Goal: Task Accomplishment & Management: Complete application form

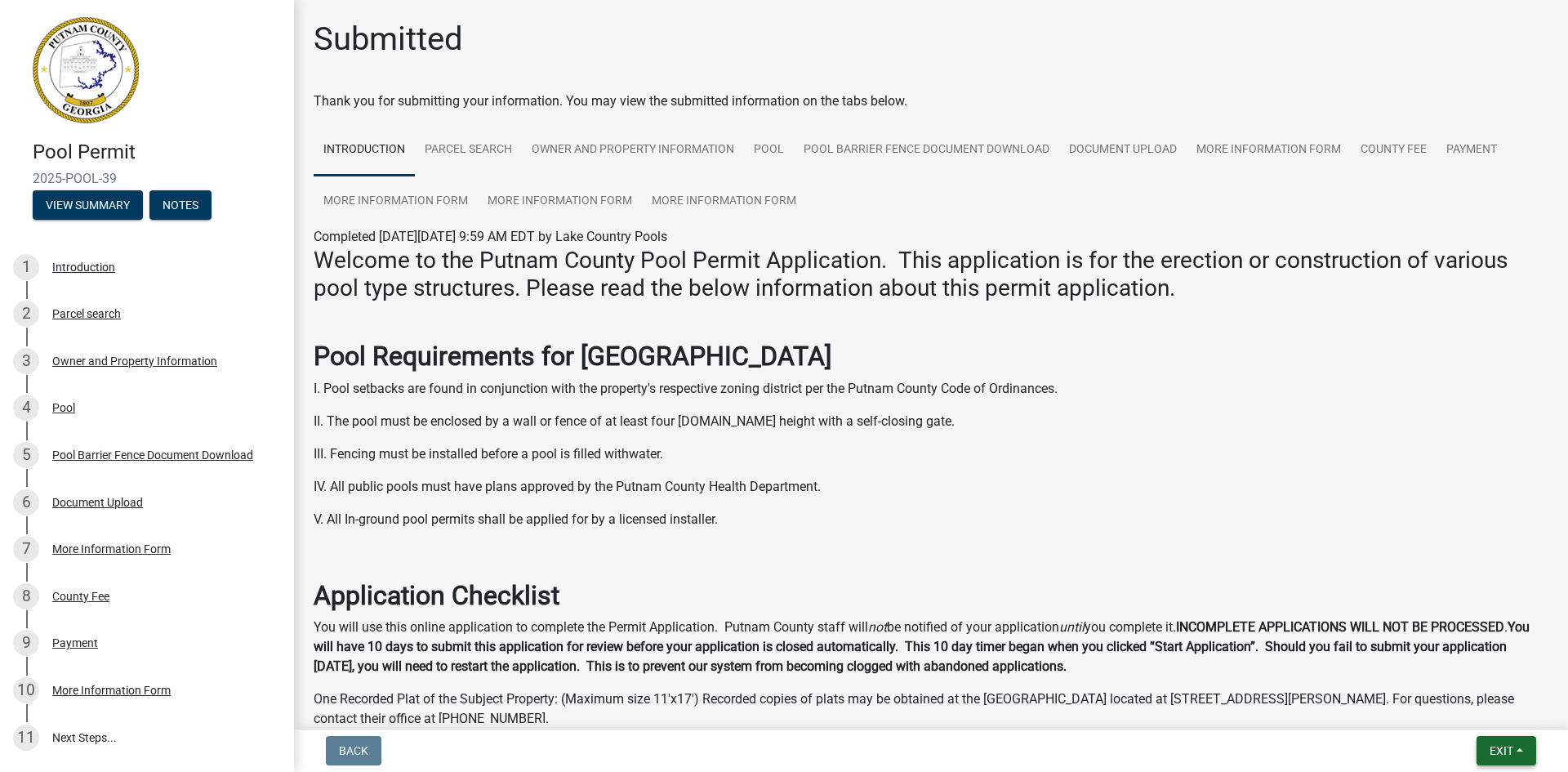
click at [1493, 752] on span "Exit" at bounding box center [1501, 750] width 24 height 13
click at [1466, 719] on button "Save & Exit" at bounding box center [1470, 708] width 131 height 40
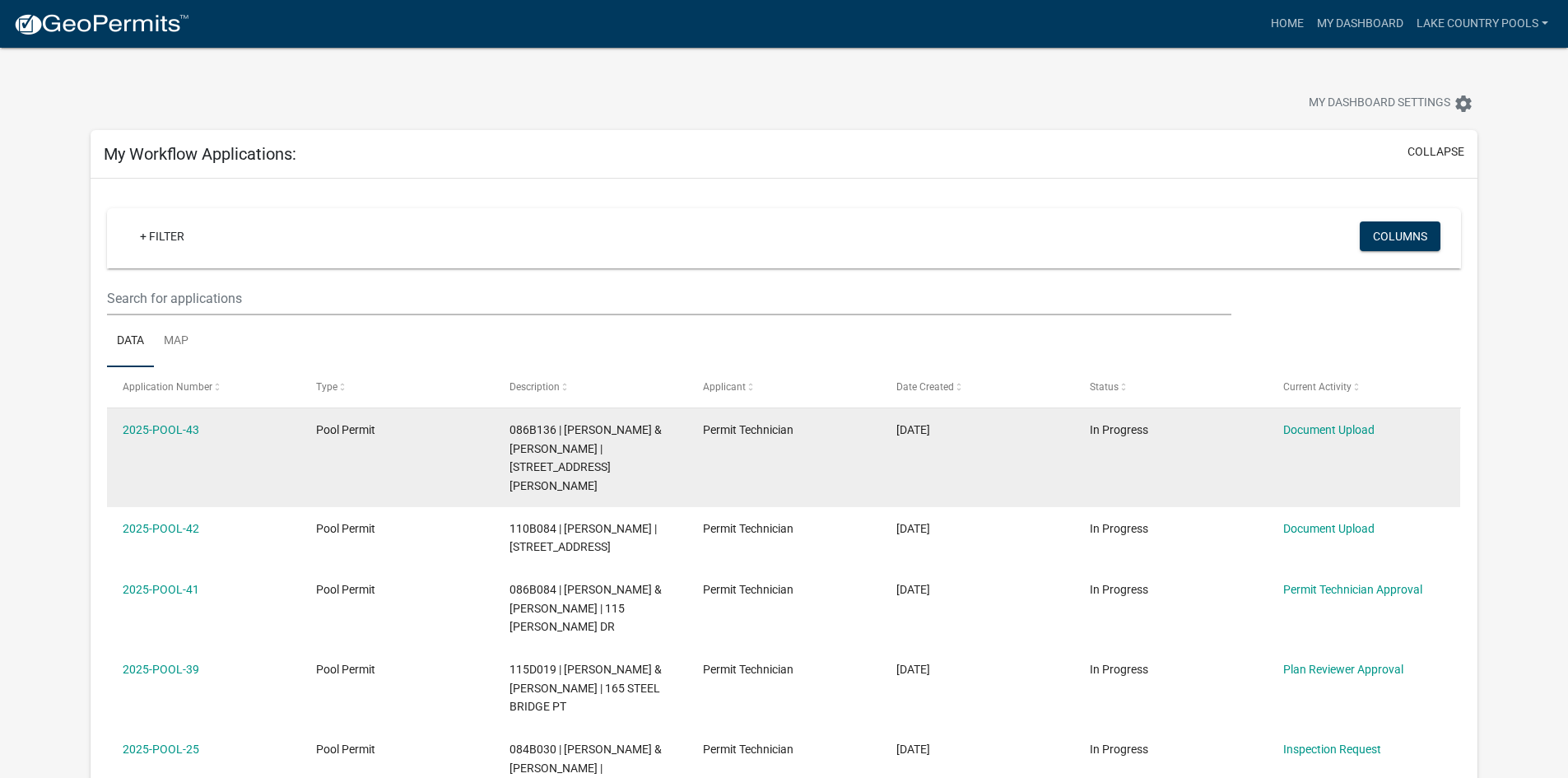
click at [139, 456] on datatable-body-cell "2025-POOL-43" at bounding box center [203, 457] width 194 height 98
click at [187, 429] on link "2025-POOL-43" at bounding box center [161, 429] width 77 height 13
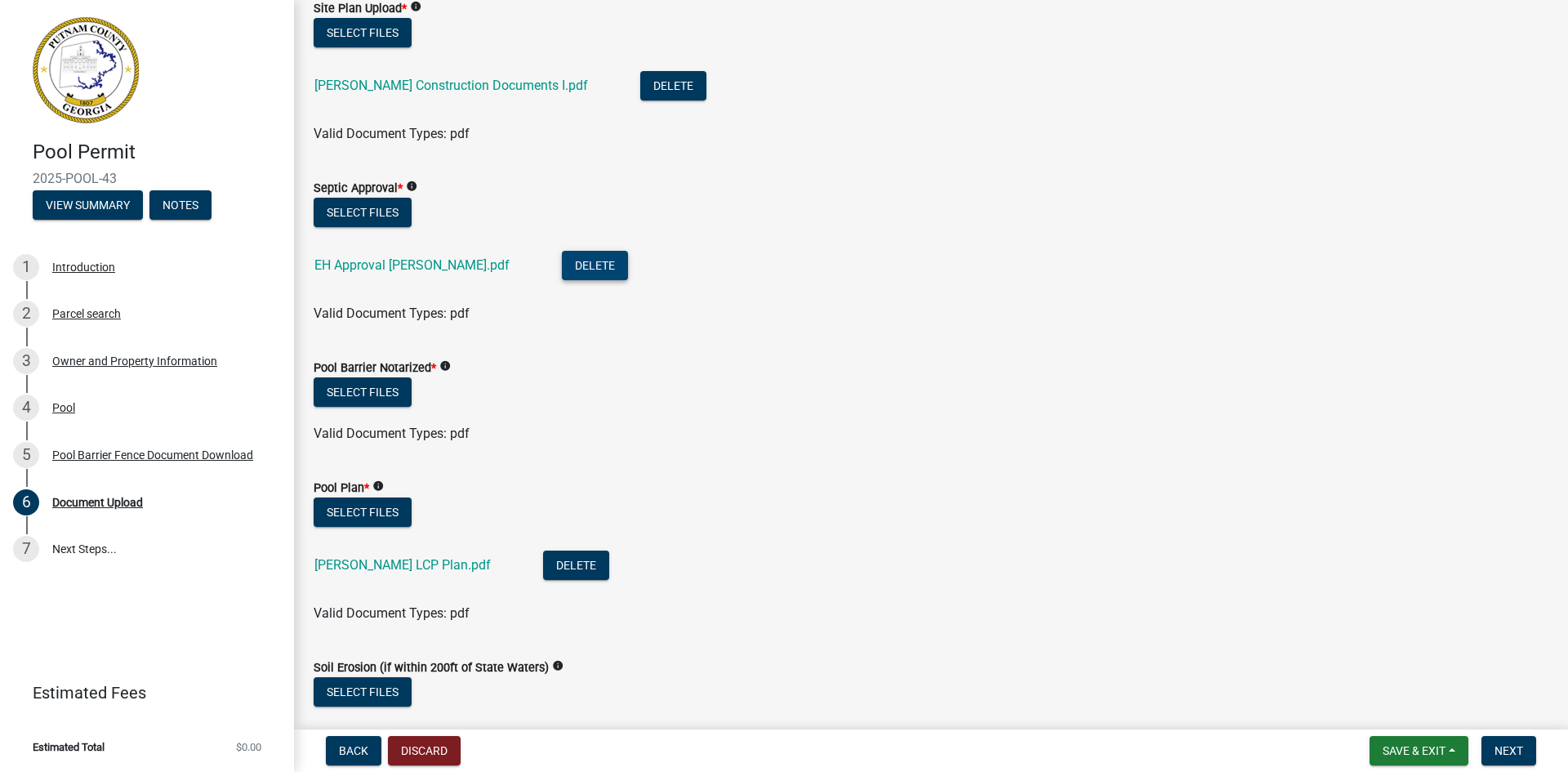
scroll to position [245, 0]
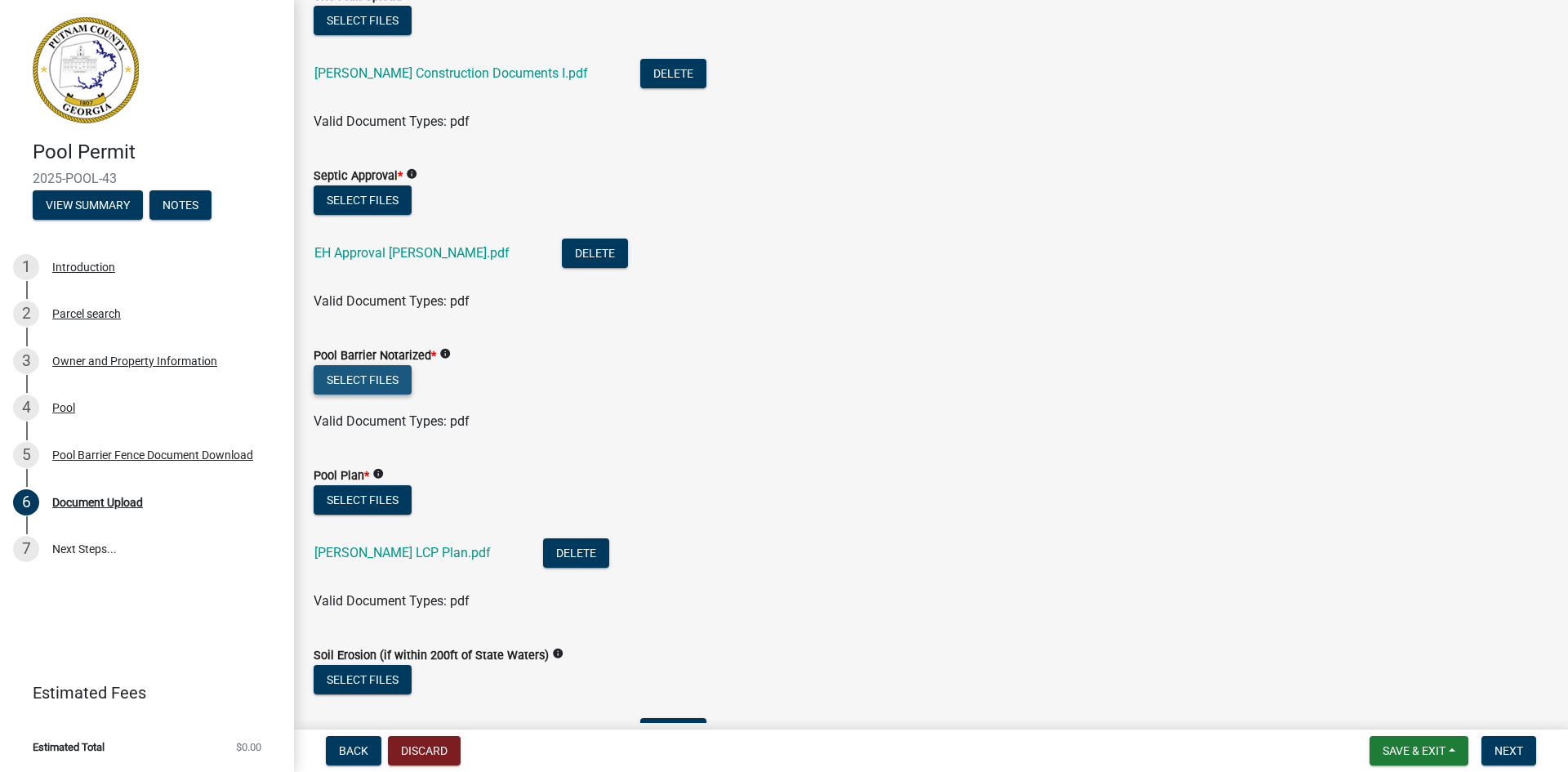
click at [374, 385] on button "Select files" at bounding box center [363, 380] width 98 height 29
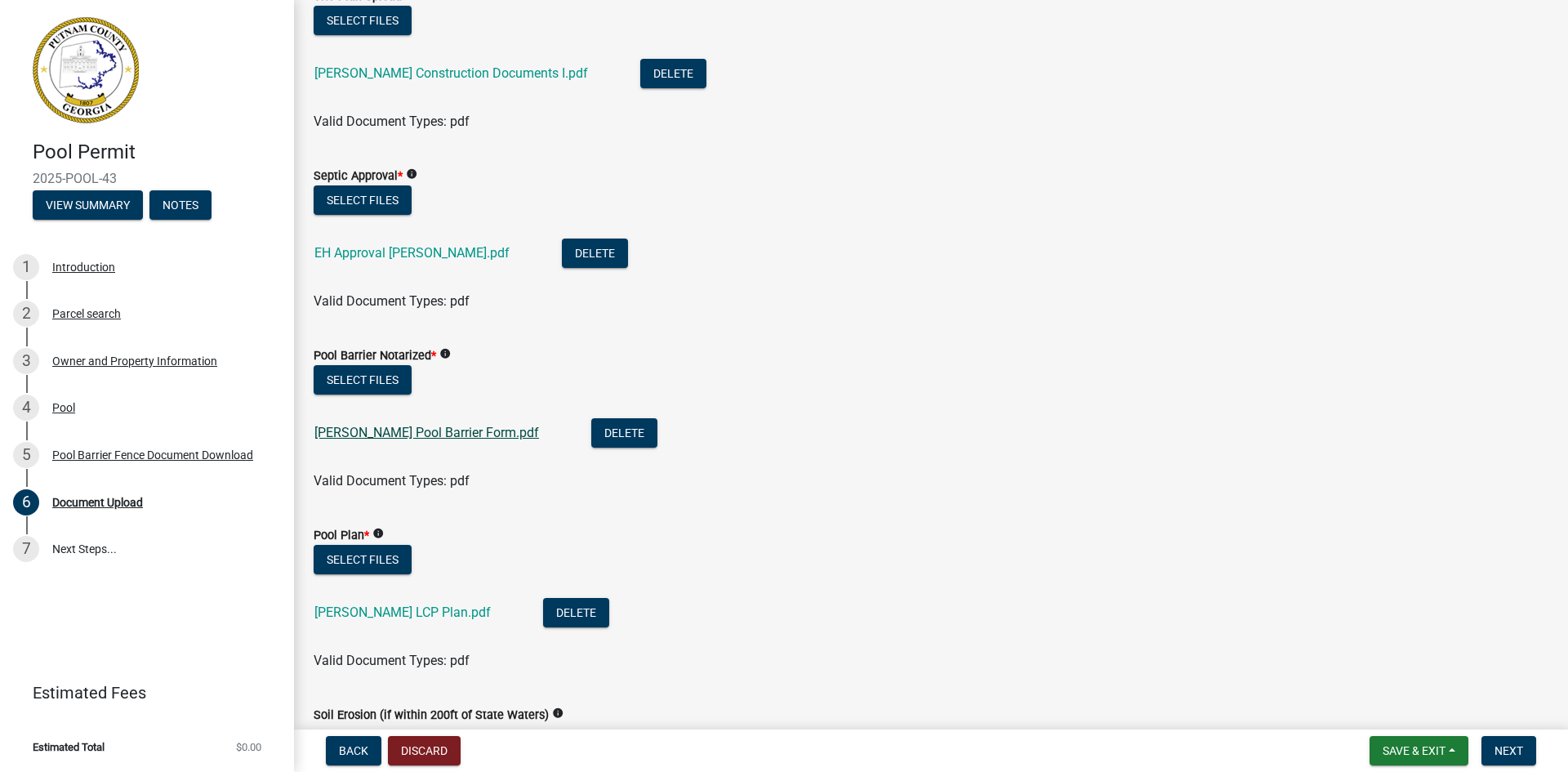
click at [436, 438] on link "[PERSON_NAME] Pool Barrier Form.pdf" at bounding box center [427, 432] width 225 height 16
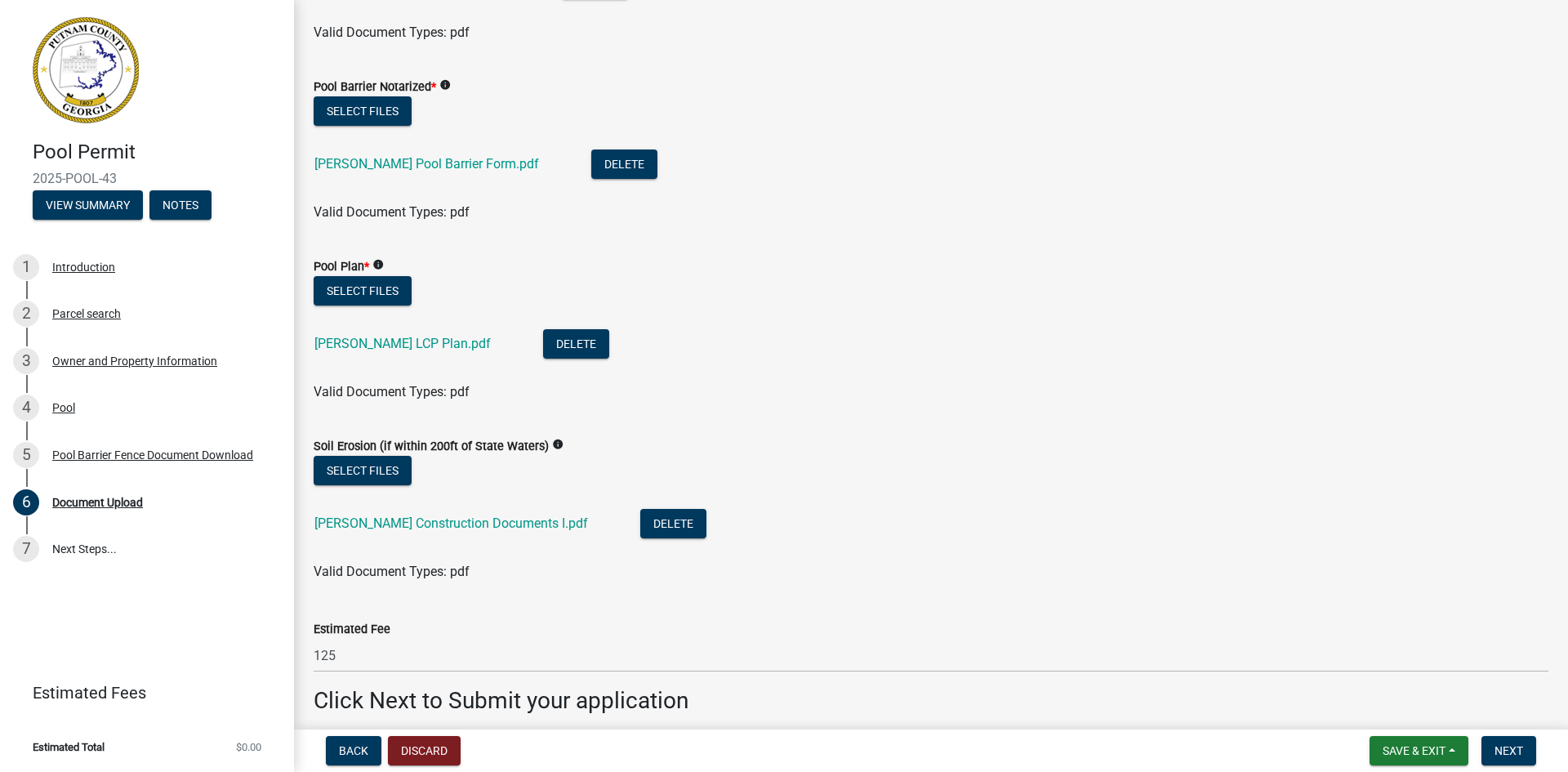
scroll to position [571, 0]
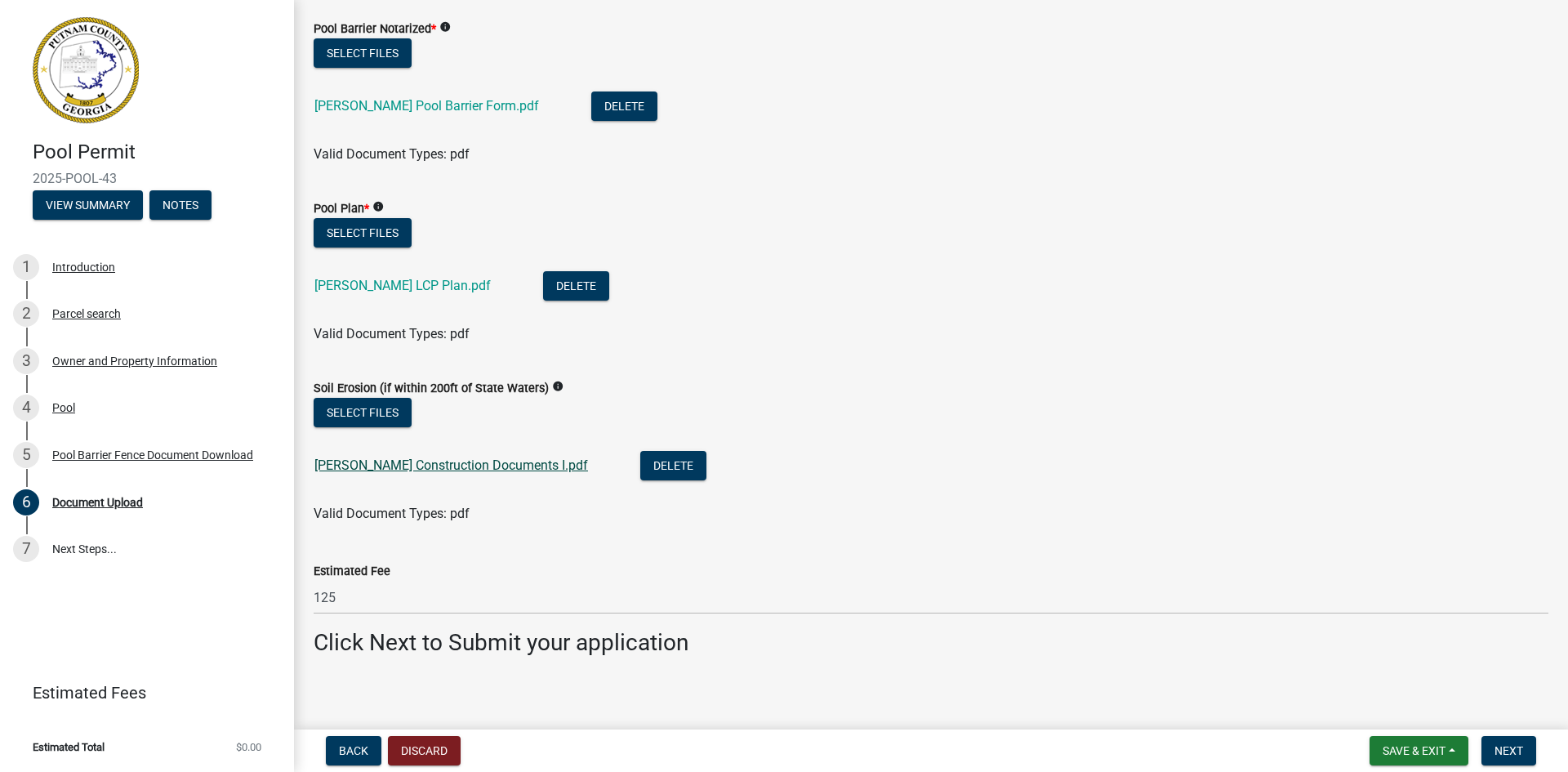
click at [441, 463] on link "[PERSON_NAME] Construction Documents I.pdf" at bounding box center [451, 465] width 273 height 16
click at [399, 284] on link "[PERSON_NAME] LCP Plan.pdf" at bounding box center [403, 285] width 177 height 16
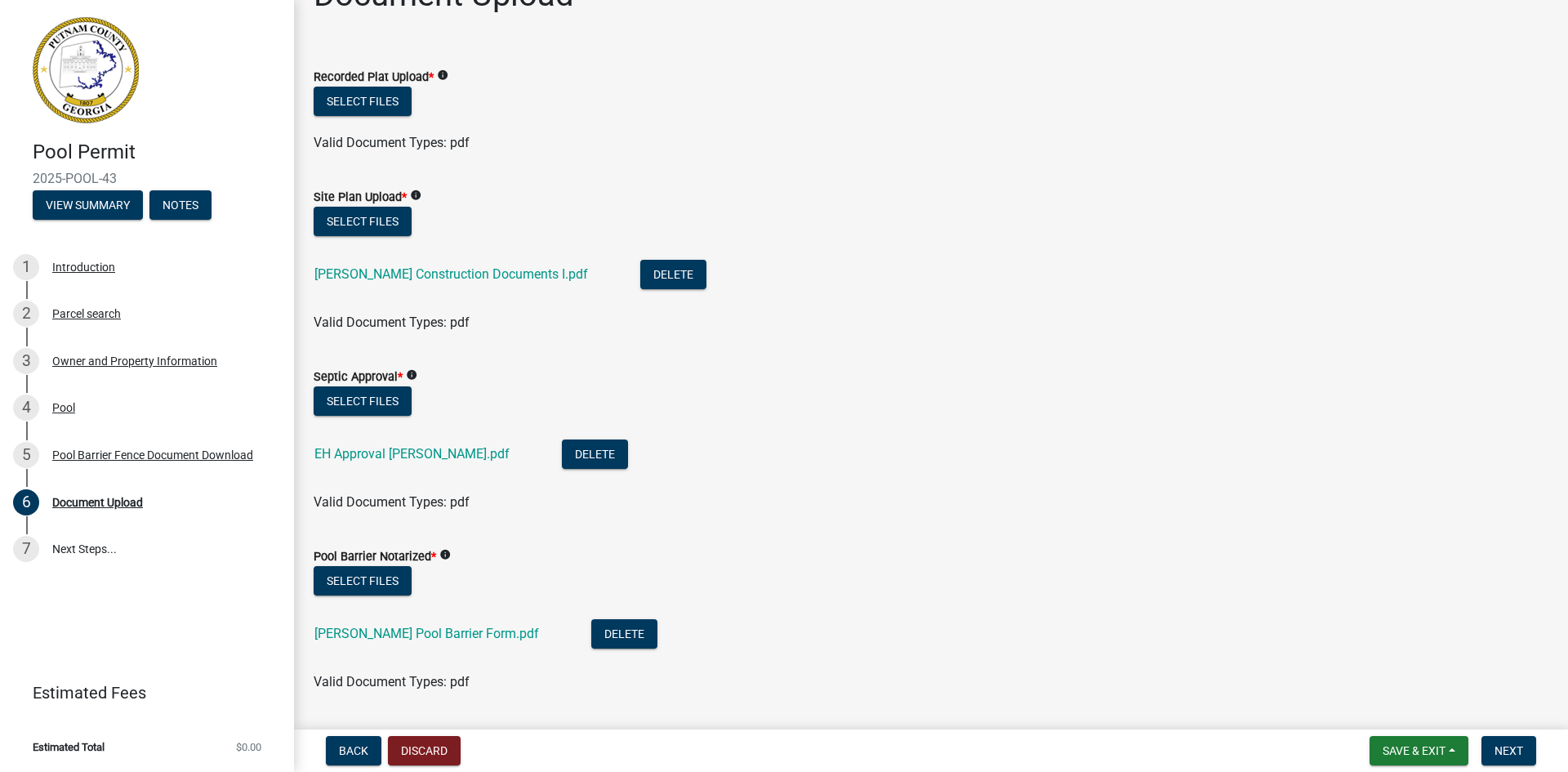
scroll to position [0, 0]
